Goal: Task Accomplishment & Management: Use online tool/utility

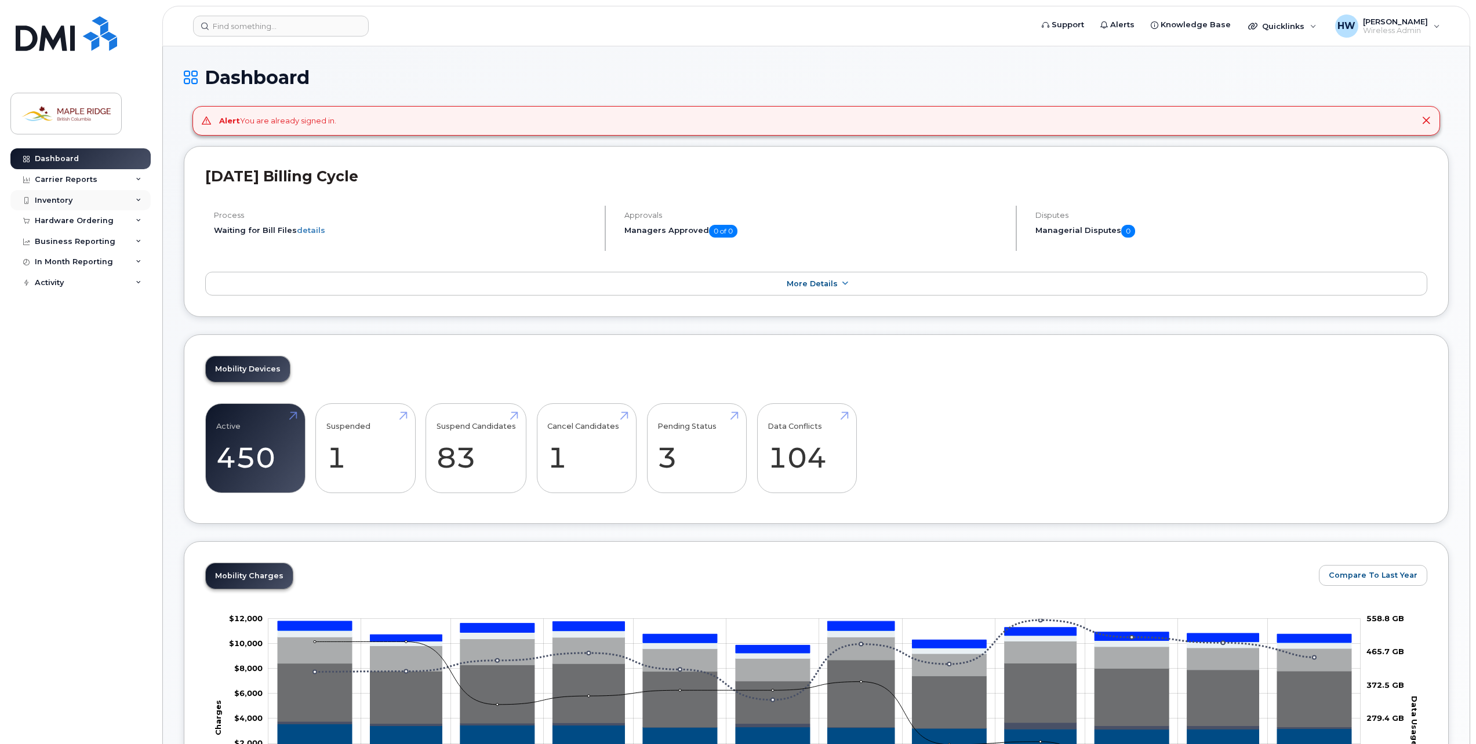
click at [109, 207] on div "Inventory" at bounding box center [80, 200] width 140 height 21
click at [104, 221] on link "Mobility Devices" at bounding box center [91, 221] width 120 height 22
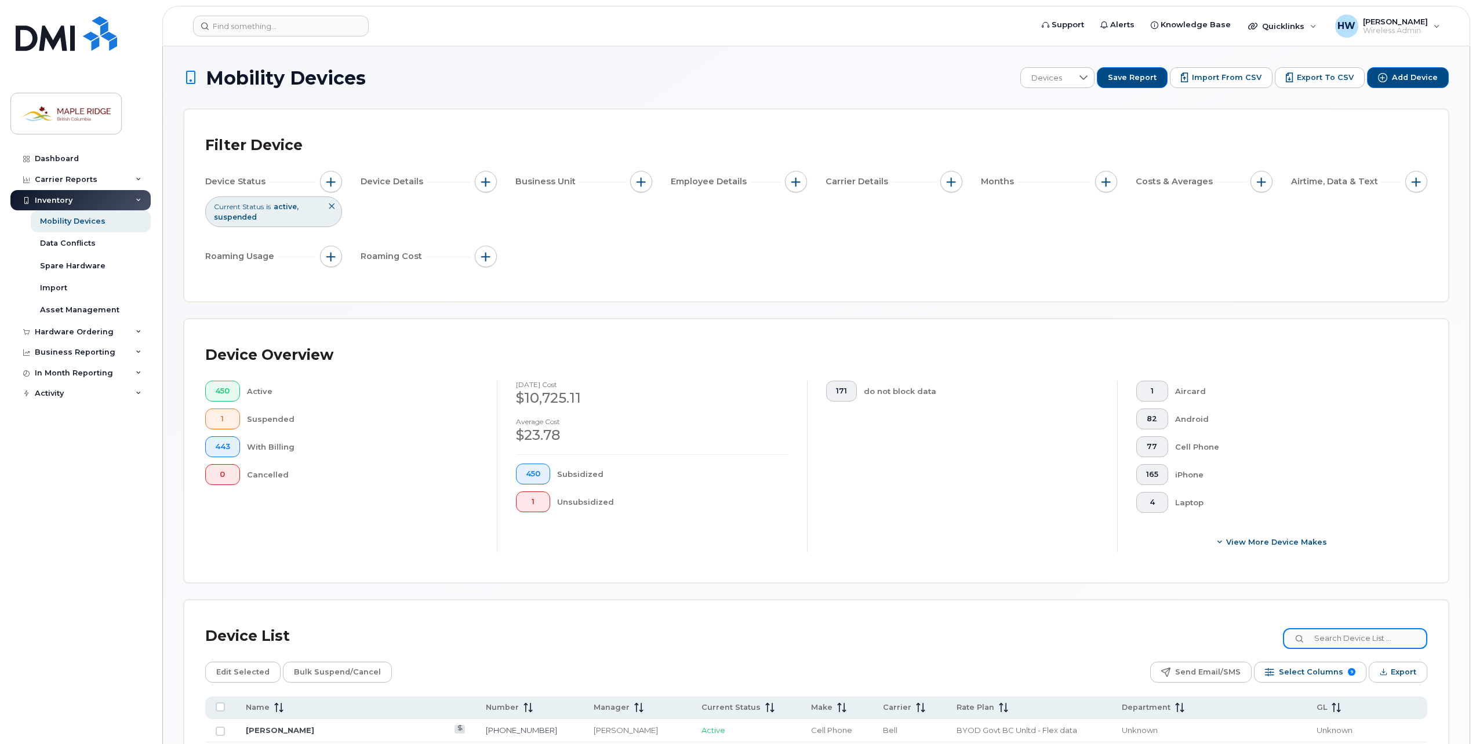
click at [1350, 641] on input at bounding box center [1355, 638] width 144 height 21
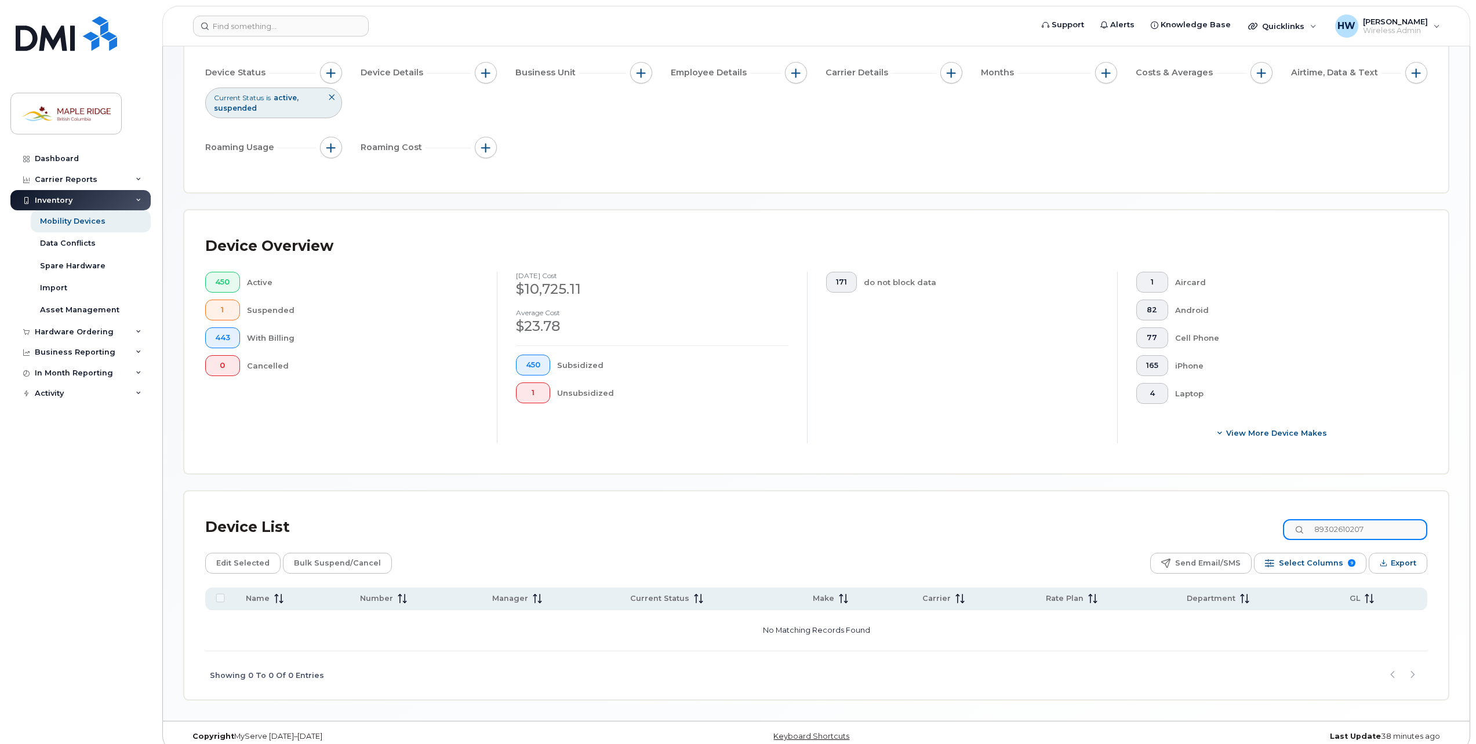
scroll to position [116, 0]
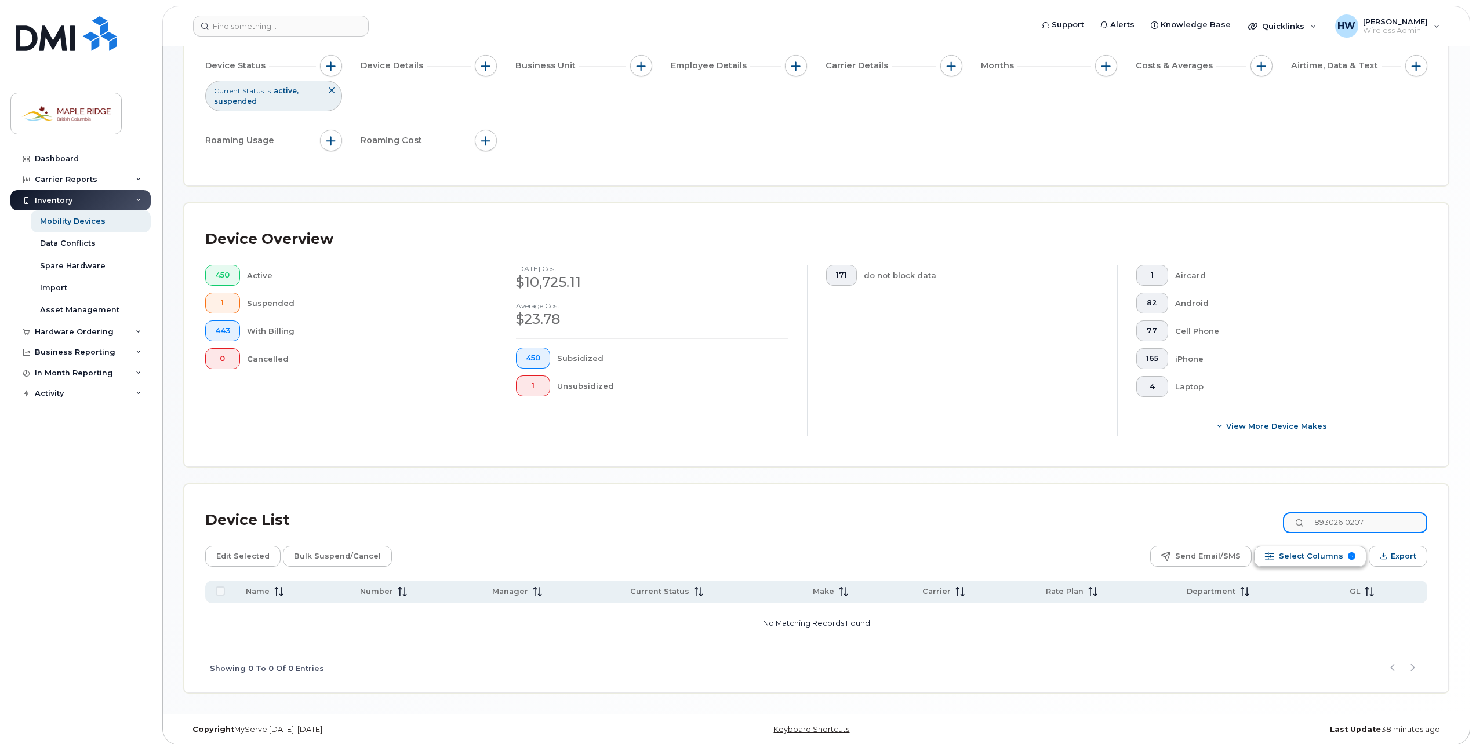
type input "89302610207"
click at [1282, 561] on button "Select Columns 9" at bounding box center [1310, 556] width 112 height 21
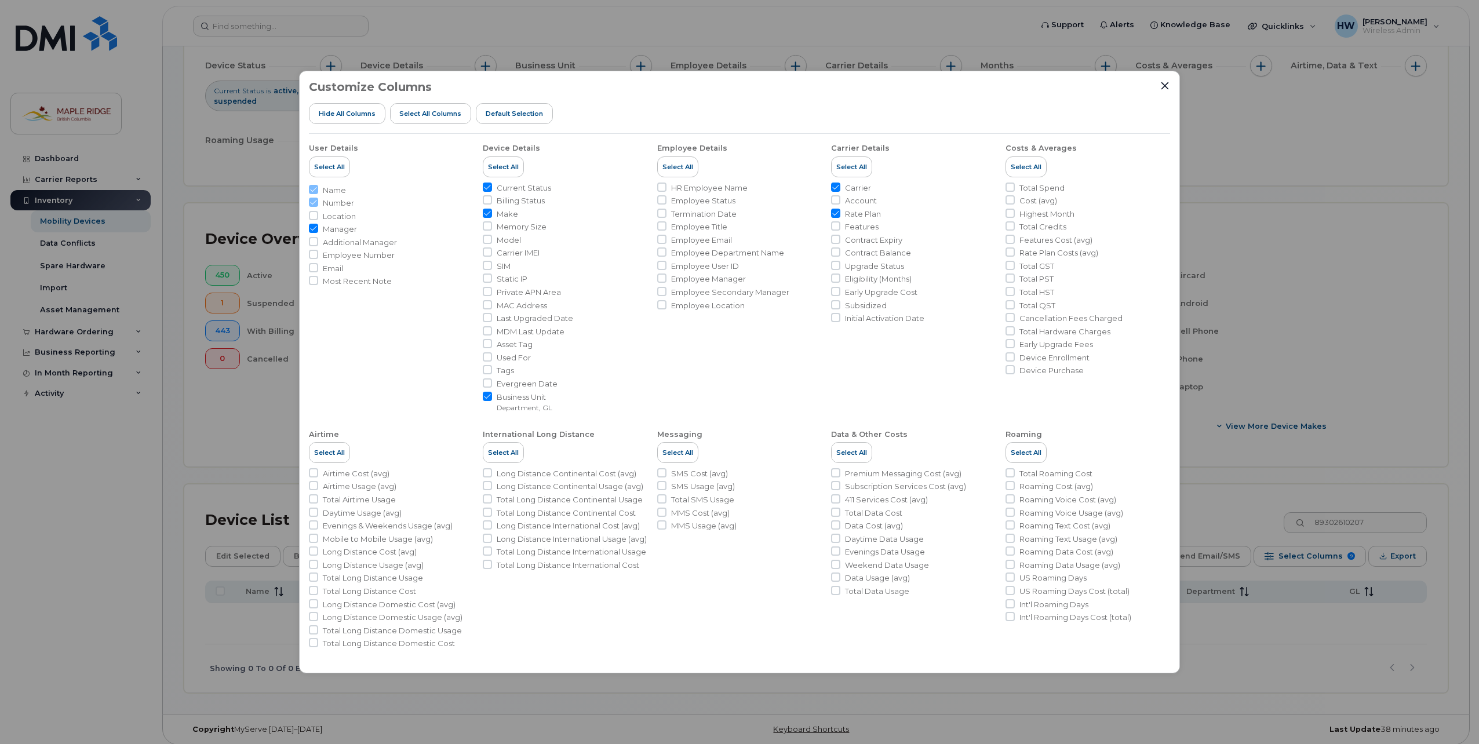
click at [860, 201] on span "Account" at bounding box center [861, 200] width 32 height 11
click at [841, 201] on input "Account" at bounding box center [835, 199] width 9 height 9
click at [853, 198] on span "Account" at bounding box center [861, 200] width 32 height 11
click at [841, 198] on input "Account" at bounding box center [835, 199] width 9 height 9
checkbox input "false"
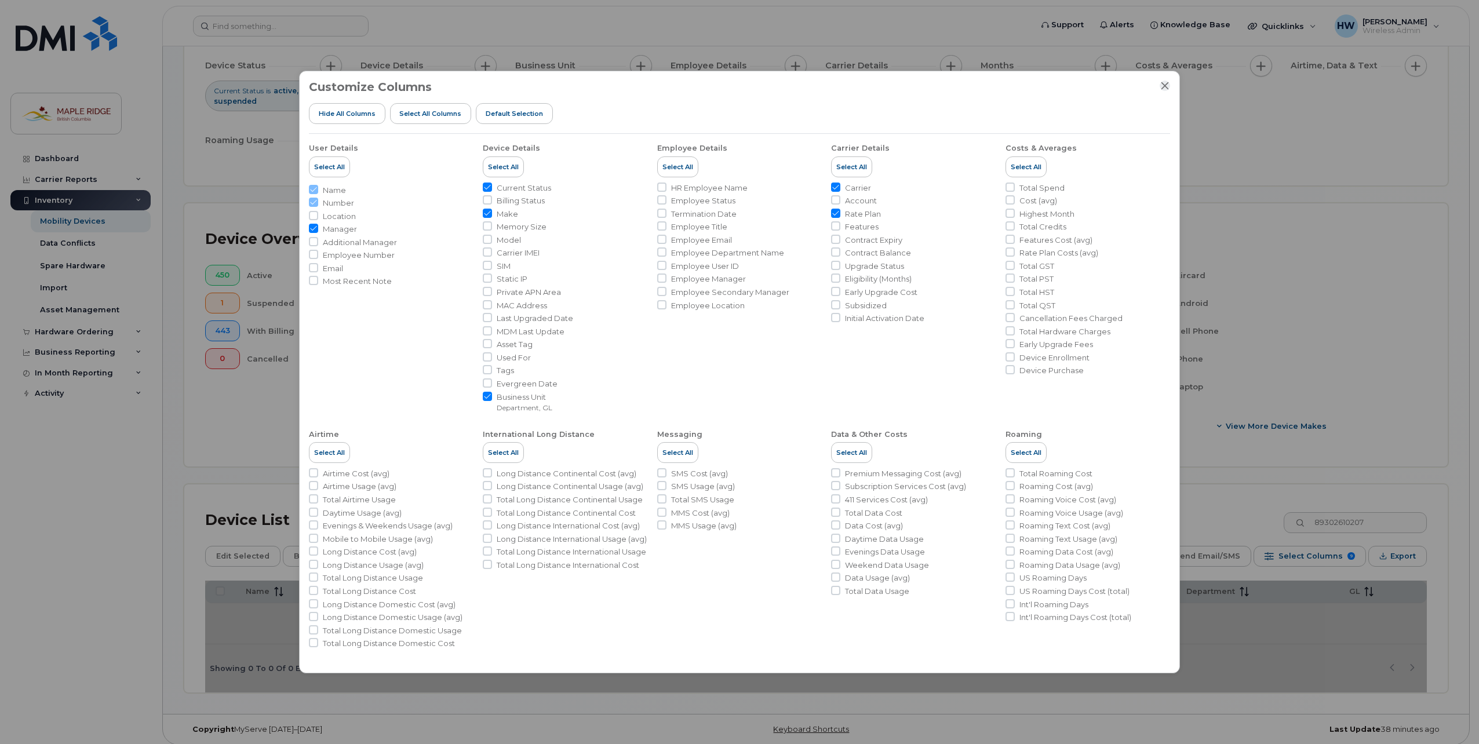
click at [1165, 85] on icon "Close" at bounding box center [1165, 85] width 9 height 9
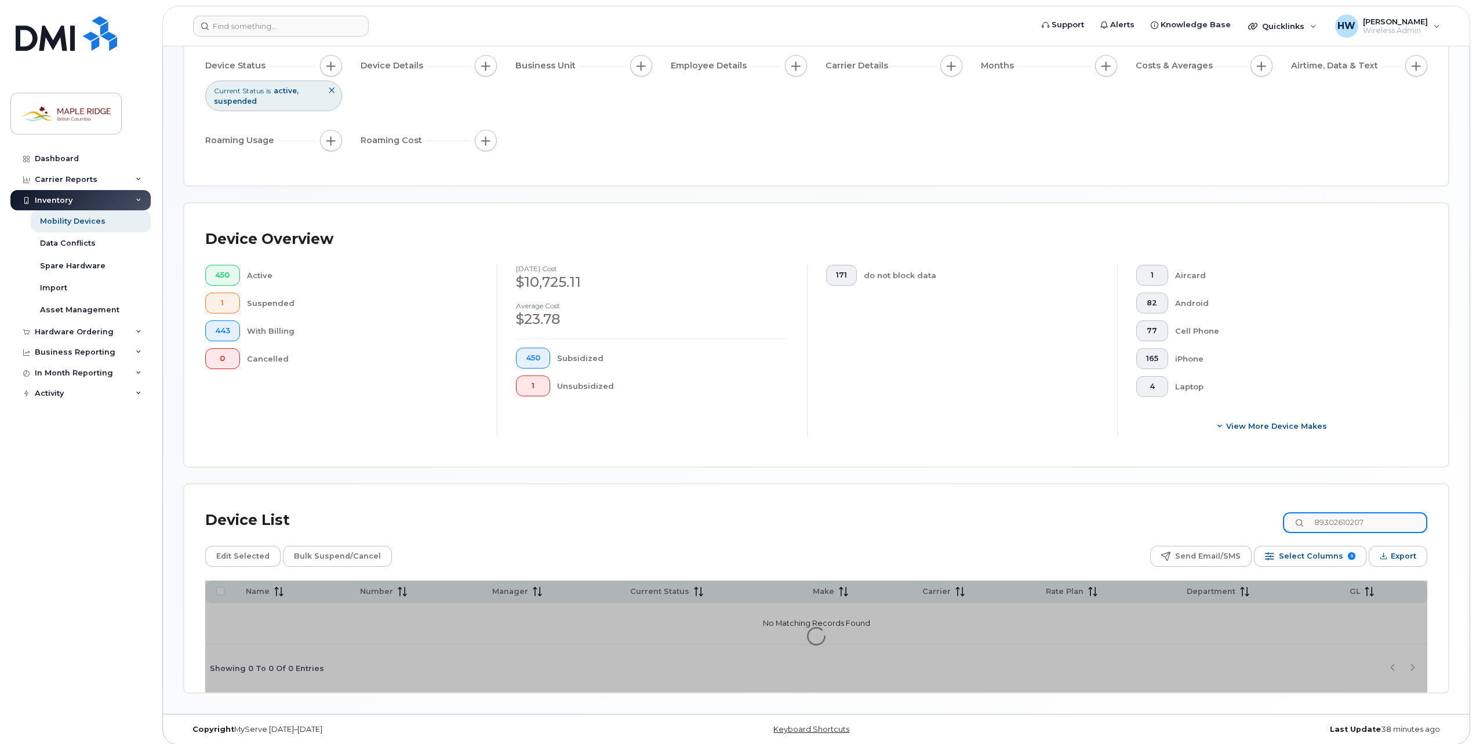
click at [1333, 531] on input "89302610207" at bounding box center [1355, 522] width 144 height 21
click at [1333, 530] on input "89302610207" at bounding box center [1355, 522] width 144 height 21
click at [1333, 529] on input "89302610207" at bounding box center [1355, 522] width 144 height 21
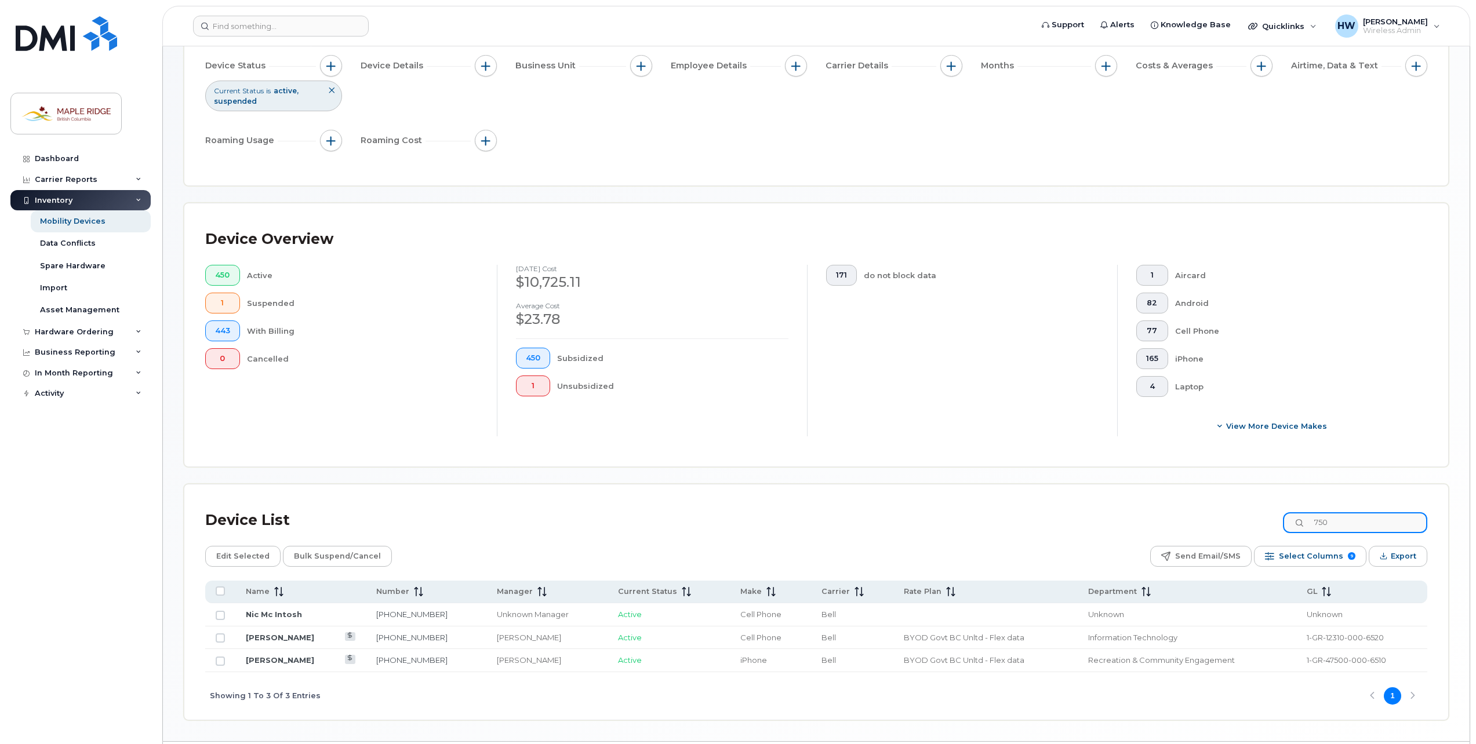
click at [1321, 519] on input "750" at bounding box center [1355, 522] width 144 height 21
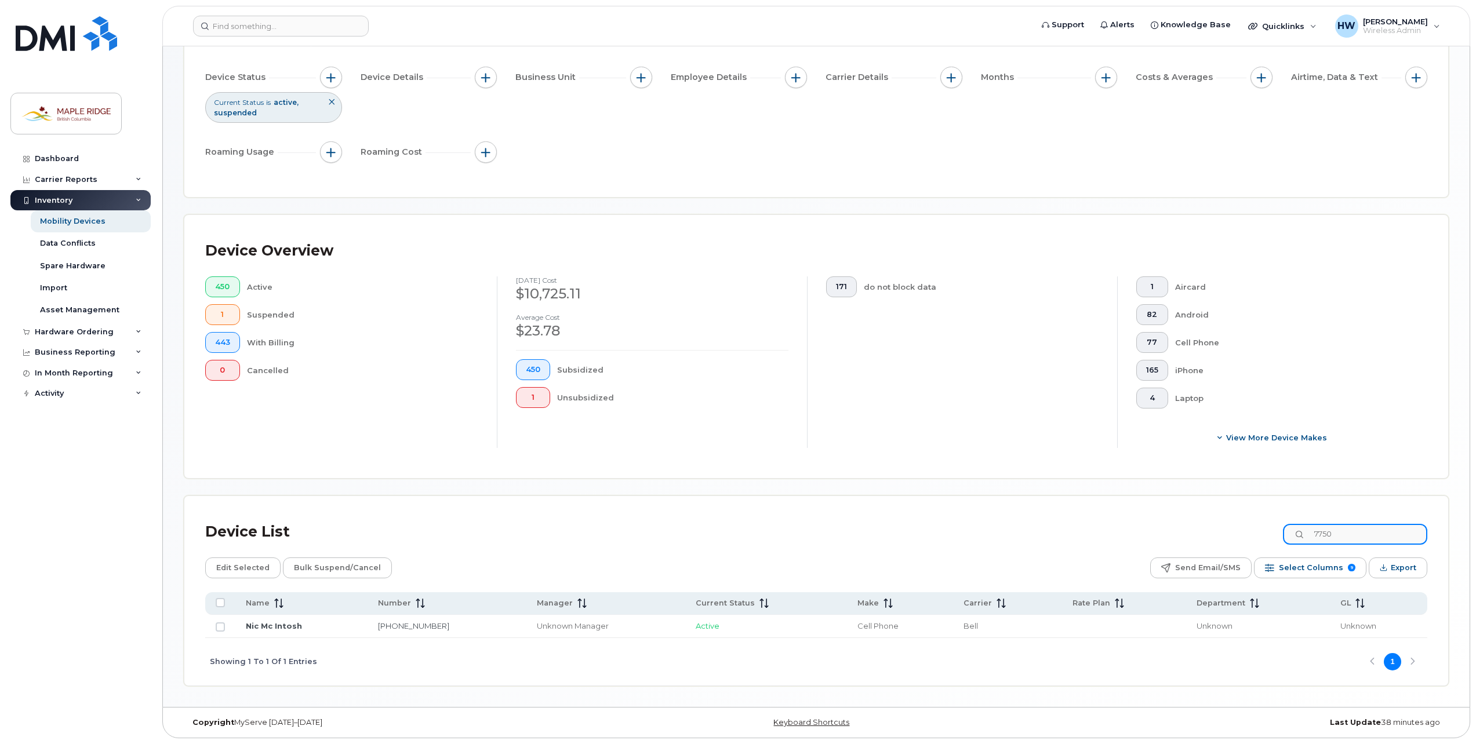
scroll to position [104, 0]
type input "7750"
click at [1327, 536] on input "7750" at bounding box center [1355, 534] width 144 height 21
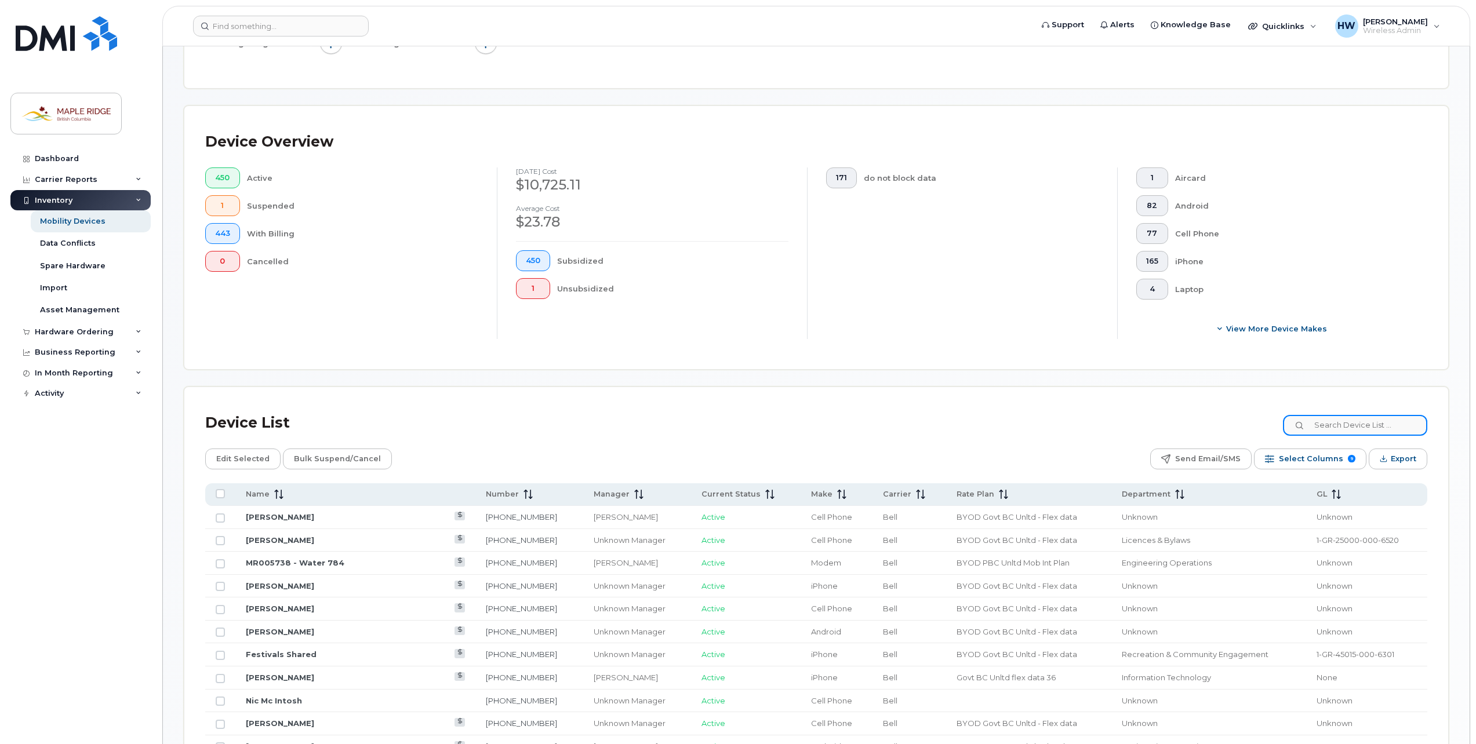
scroll to position [232, 0]
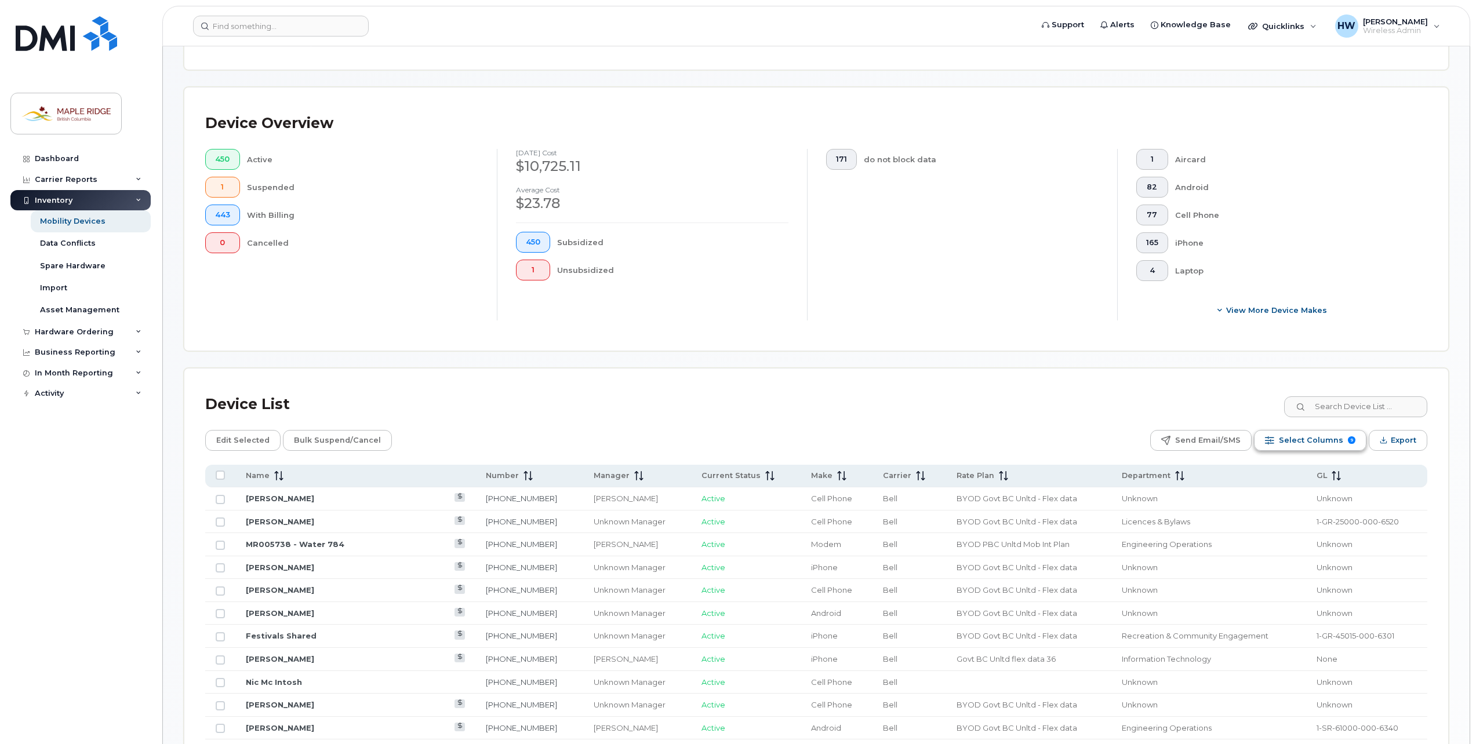
click at [1274, 443] on div "Select Columns 9" at bounding box center [1269, 440] width 9 height 9
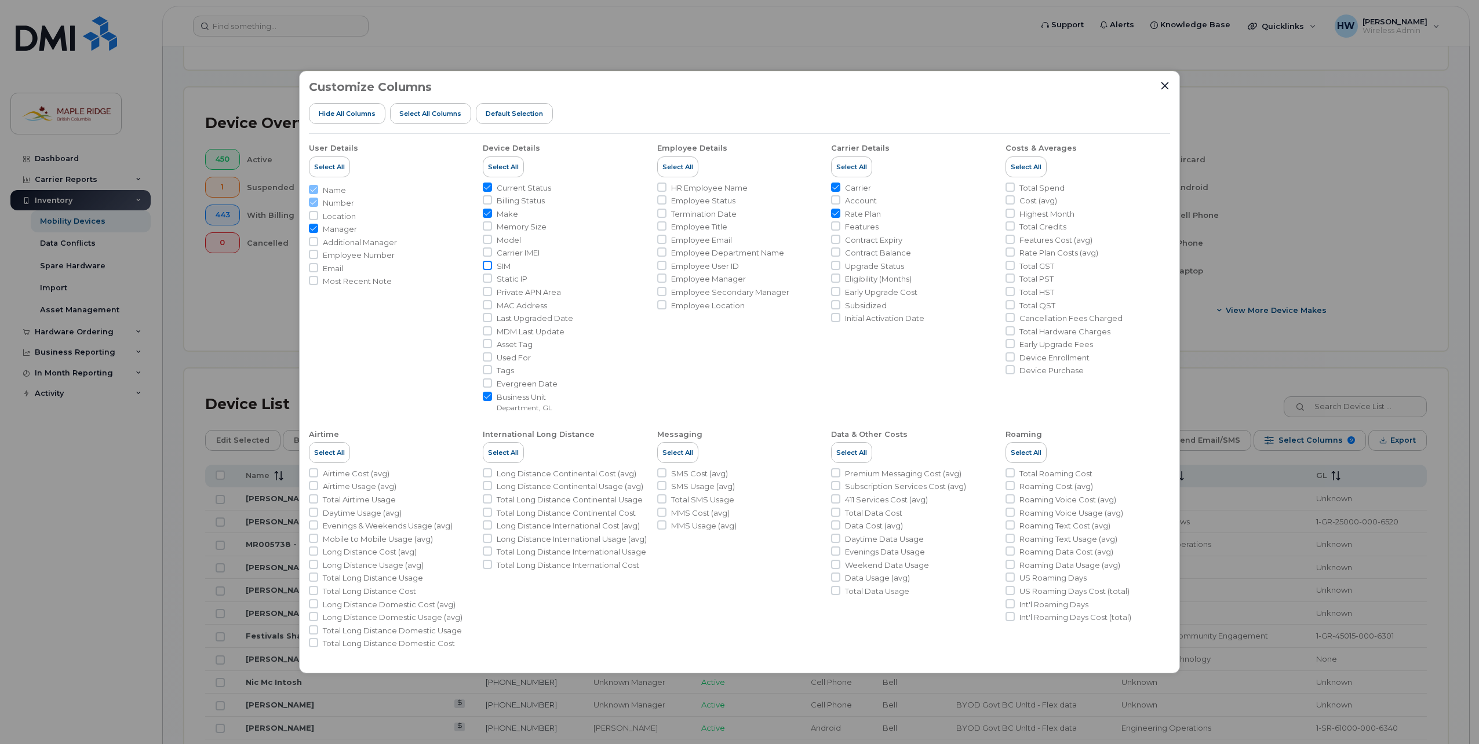
click at [484, 268] on input "SIM" at bounding box center [487, 265] width 9 height 9
checkbox input "true"
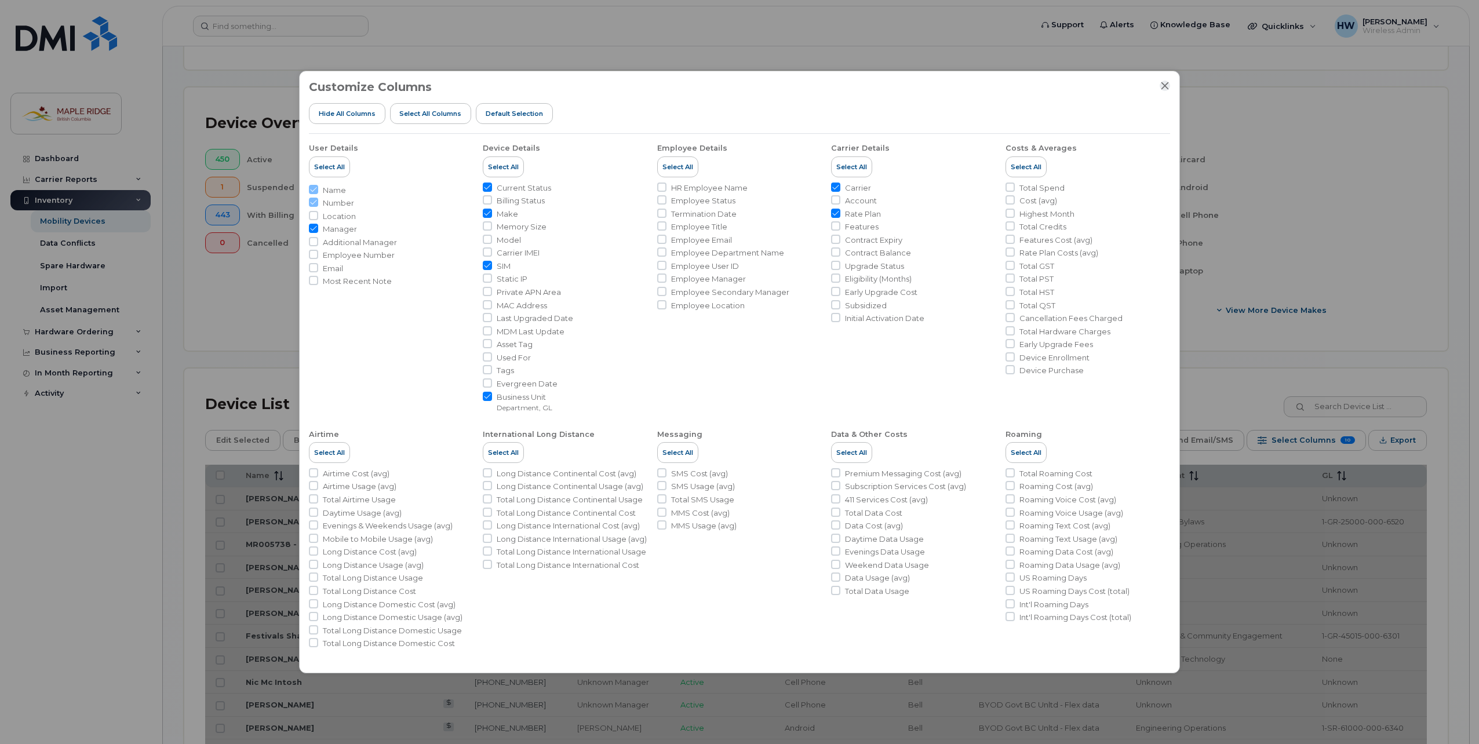
click at [1163, 87] on icon "Close" at bounding box center [1165, 85] width 9 height 9
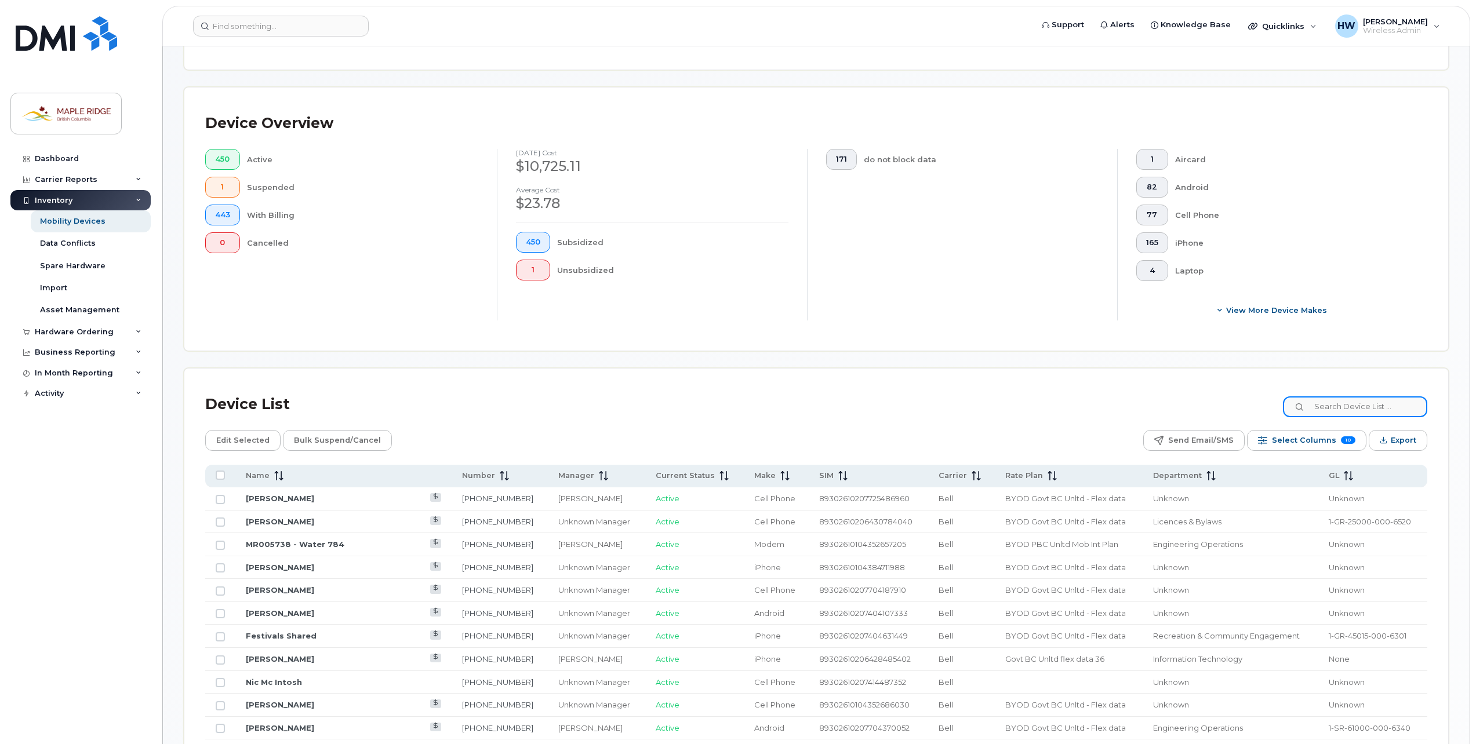
click at [1319, 406] on input at bounding box center [1355, 407] width 144 height 21
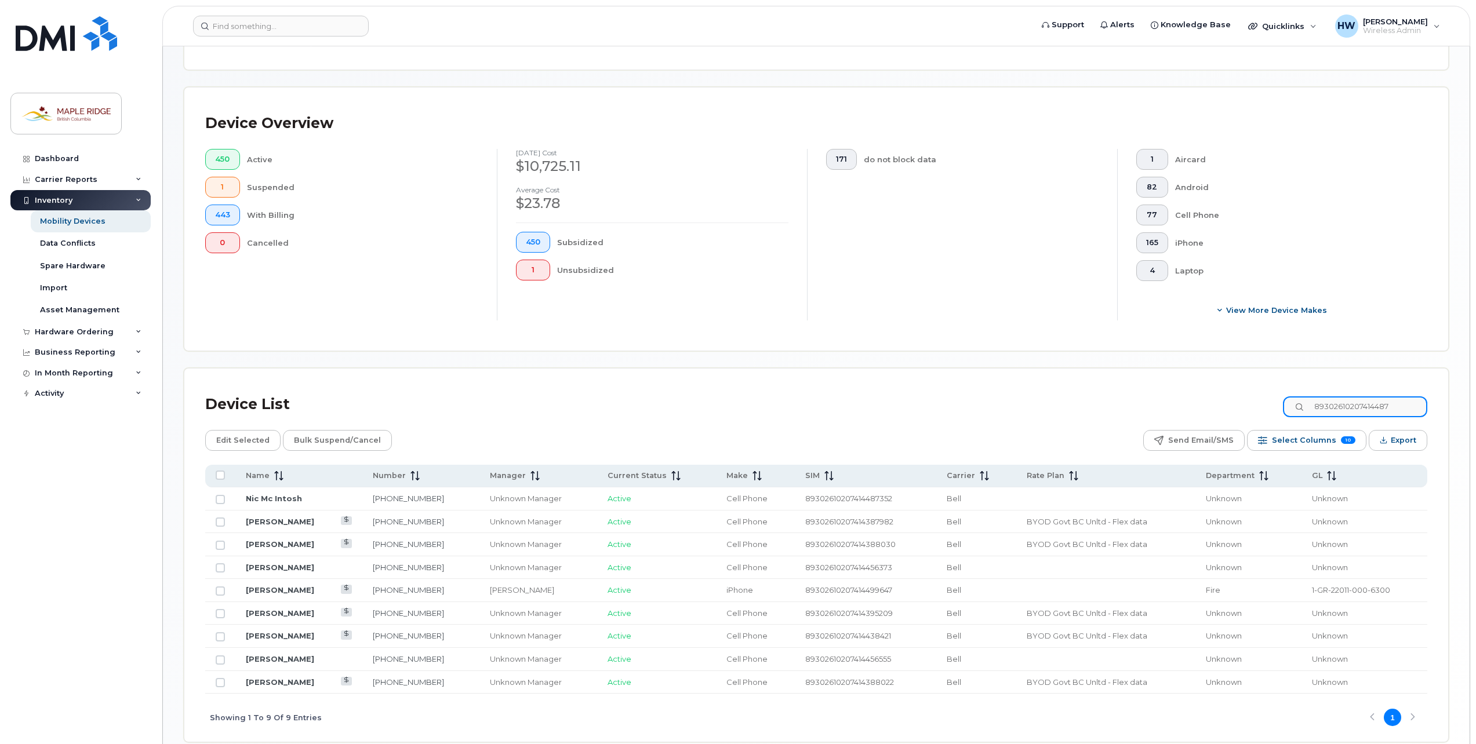
scroll to position [104, 0]
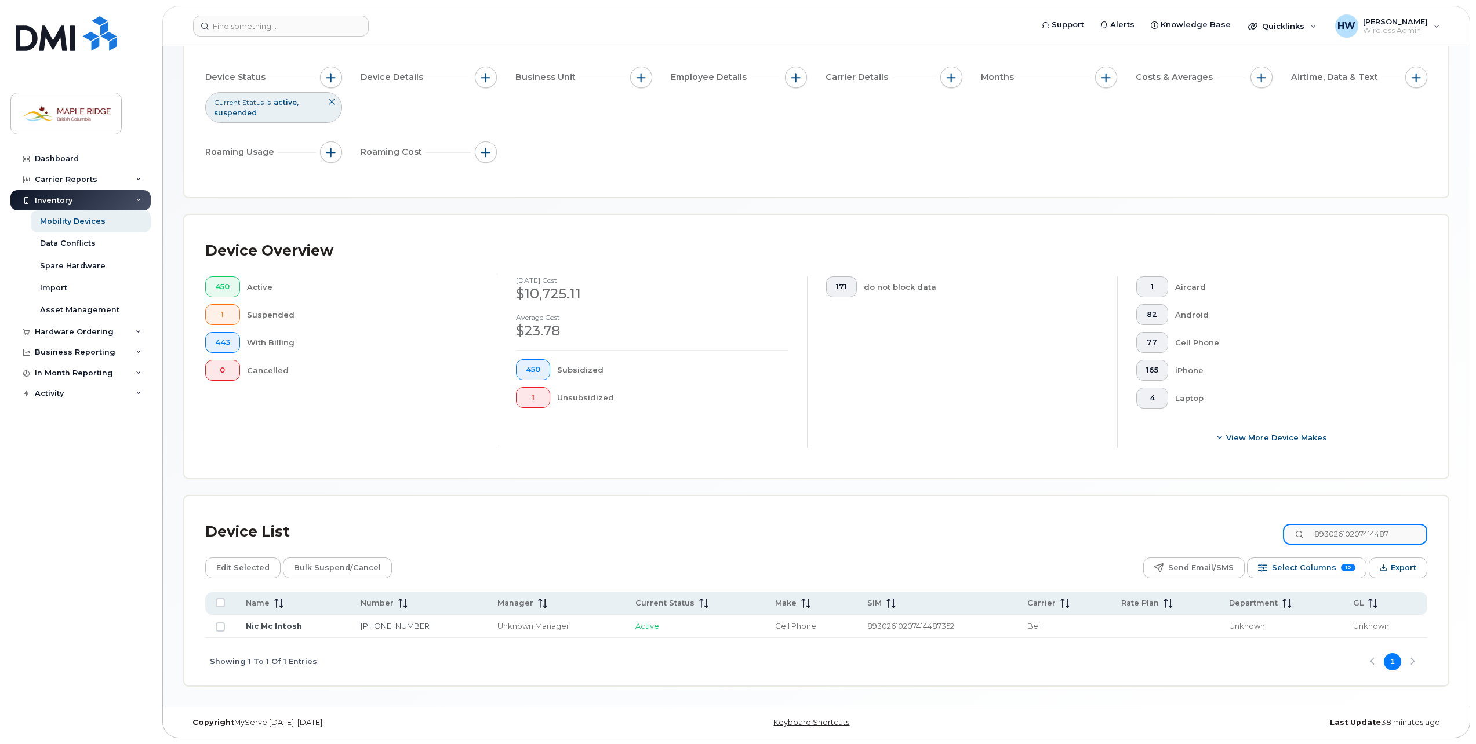
type input "89302610207414487"
